Goal: Task Accomplishment & Management: Use online tool/utility

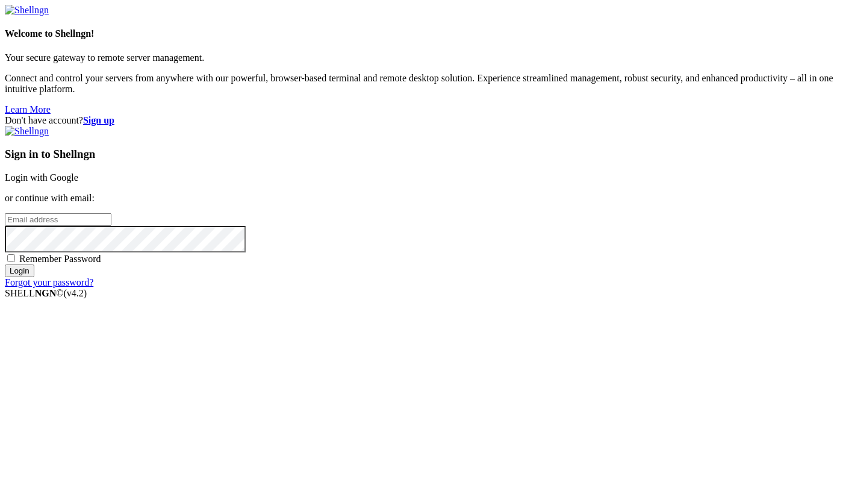
paste input "[EMAIL_ADDRESS][DOMAIN_NAME]"
type input "[EMAIL_ADDRESS][DOMAIN_NAME]"
click at [34, 277] on input "Login" at bounding box center [20, 270] width 30 height 13
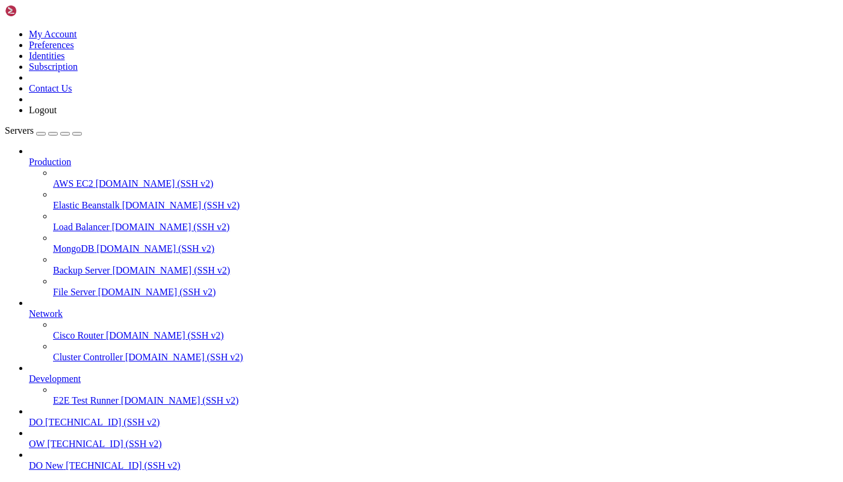
scroll to position [68, 0]
click at [63, 460] on span "DO New" at bounding box center [46, 465] width 34 height 10
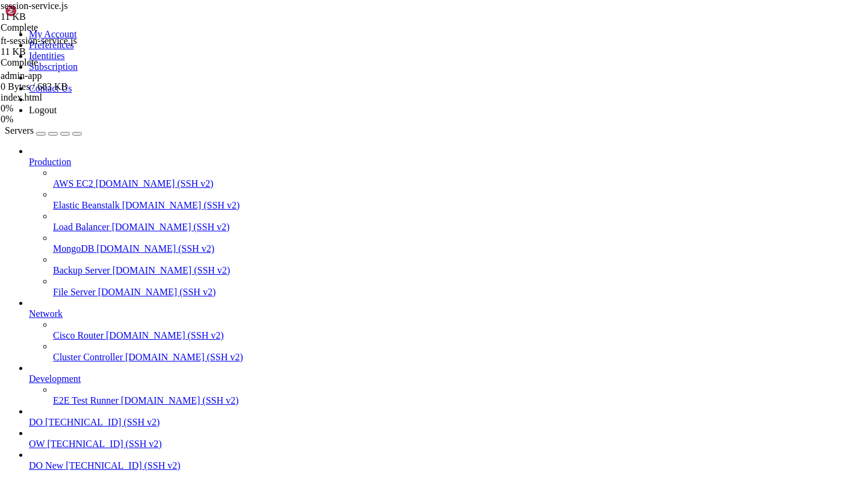
click at [121, 125] on div "admin-app 0 Bytes / 683 KB index.html 0% 0 %" at bounding box center [61, 97] width 120 height 54
type input "/root/code"
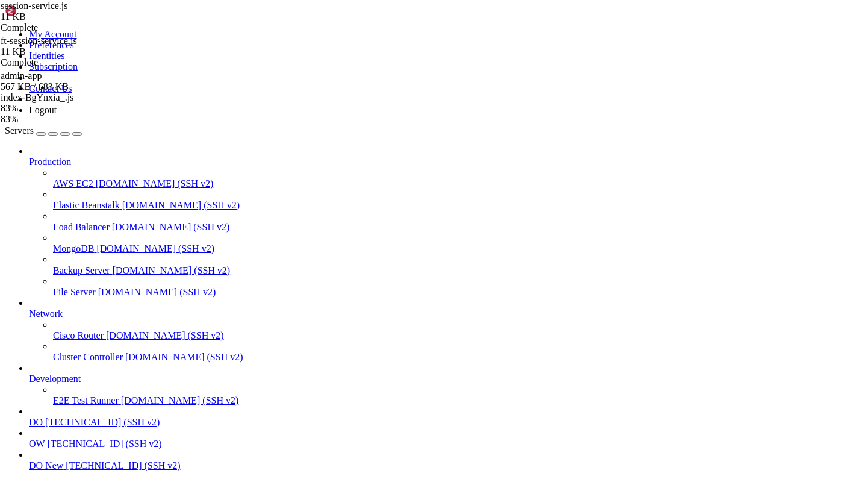
click at [787, 273] on div "session-service.js 11 KB Complete ft-session-service.js 11 KB Complete admin-ap…" at bounding box center [421, 241] width 843 height 482
